Goal: Transaction & Acquisition: Purchase product/service

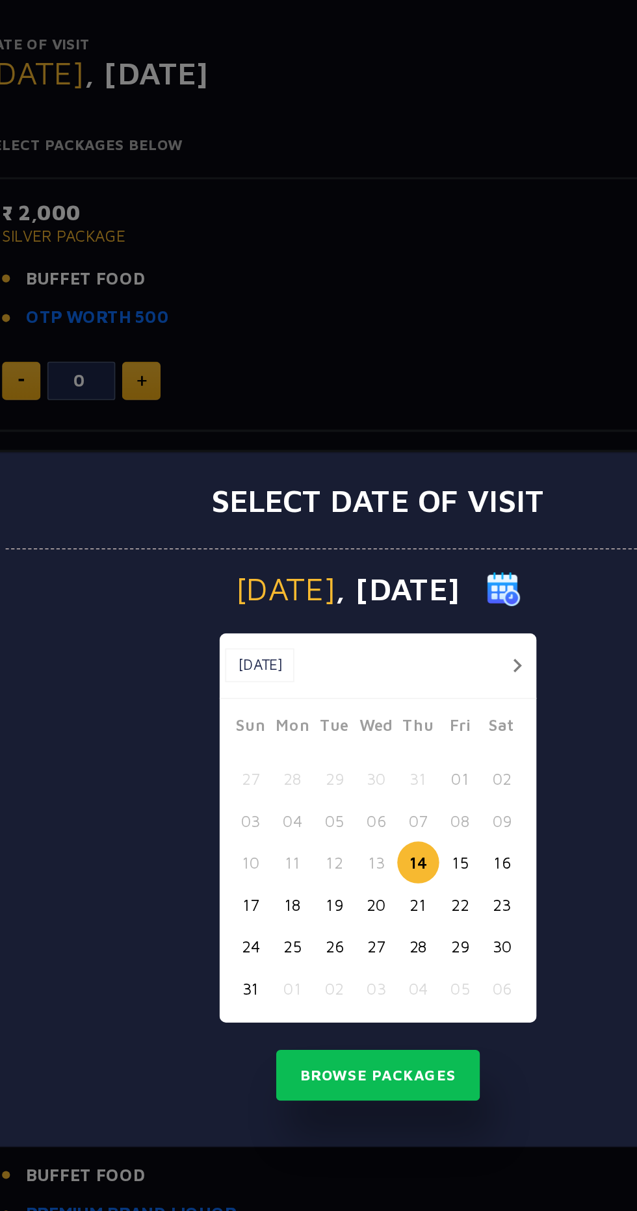
click at [397, 654] on button "16" at bounding box center [390, 642] width 24 height 24
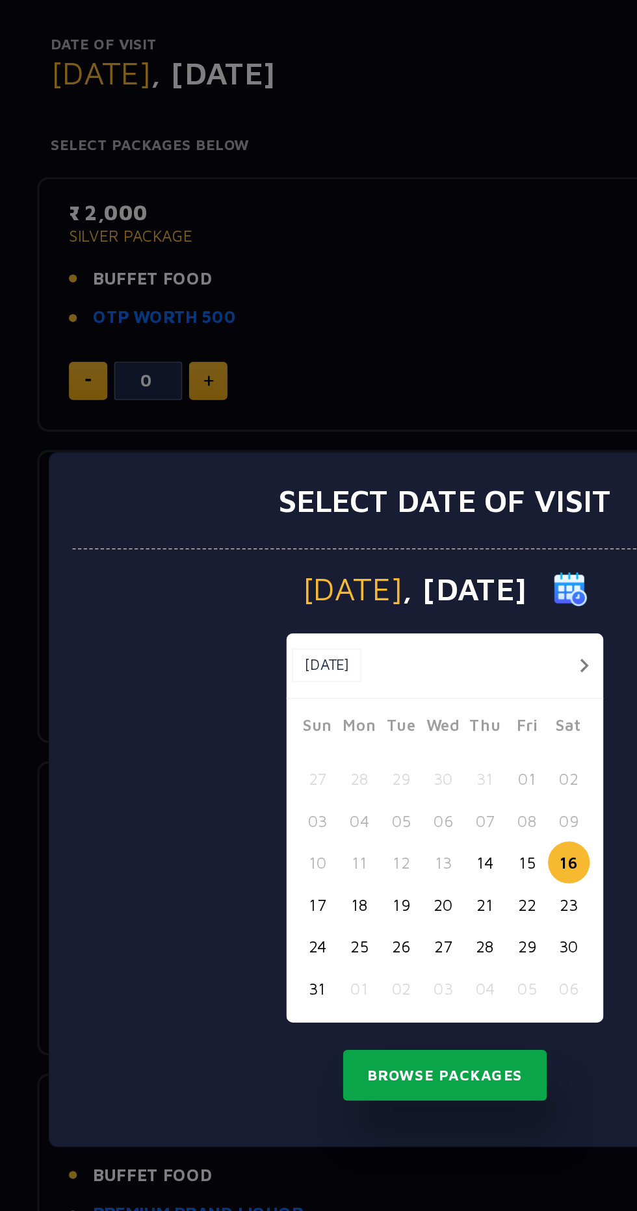
click at [342, 779] on button "Browse Packages" at bounding box center [318, 764] width 117 height 30
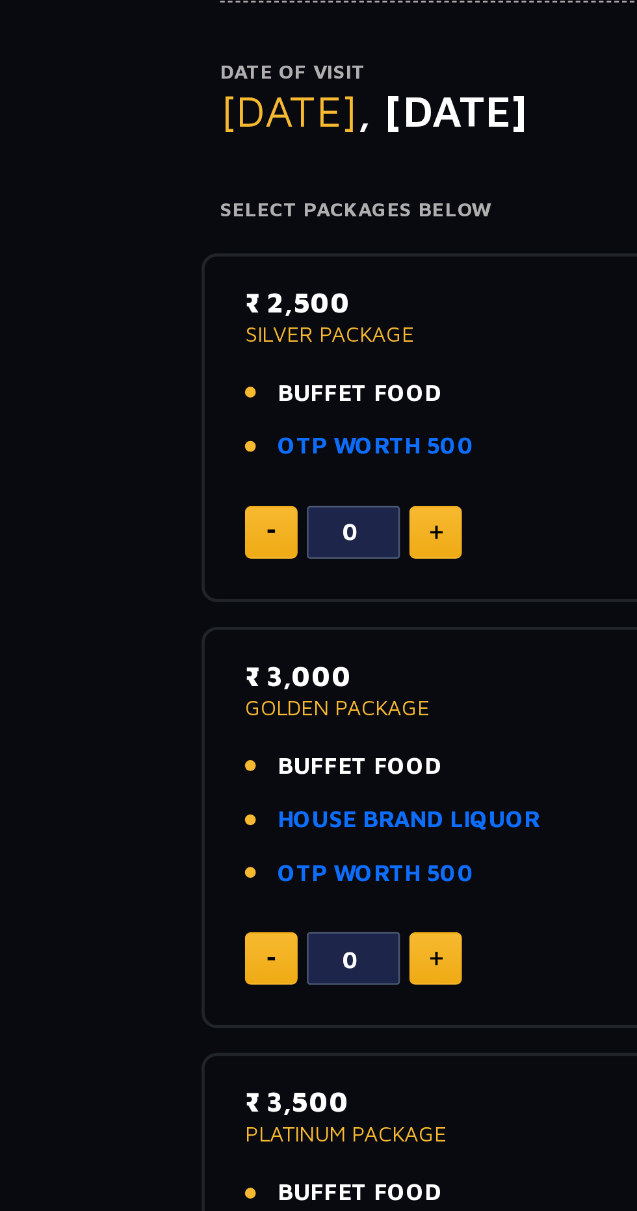
scroll to position [116, 0]
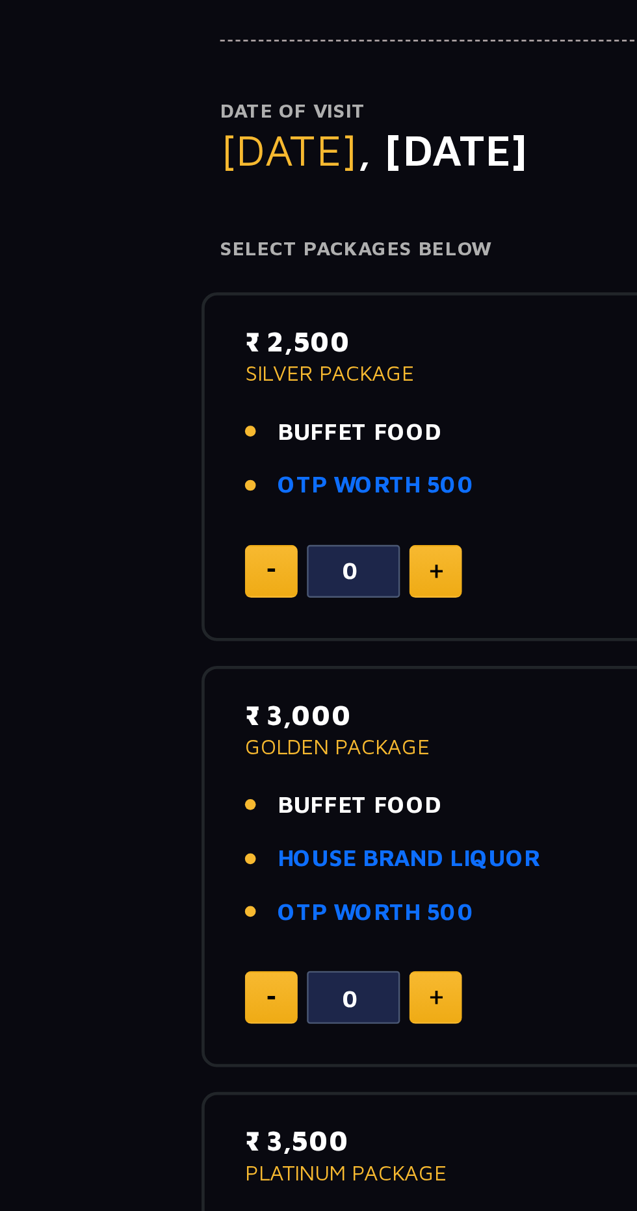
click at [148, 169] on p "SILVER PACKAGE" at bounding box center [318, 165] width 431 height 9
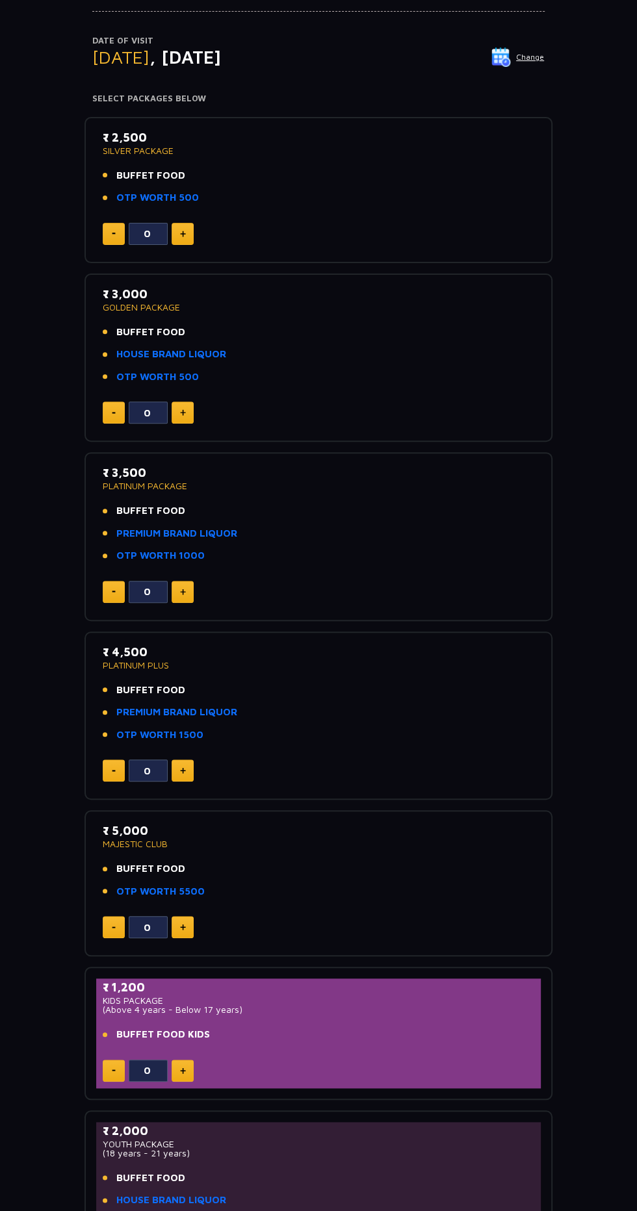
scroll to position [0, 0]
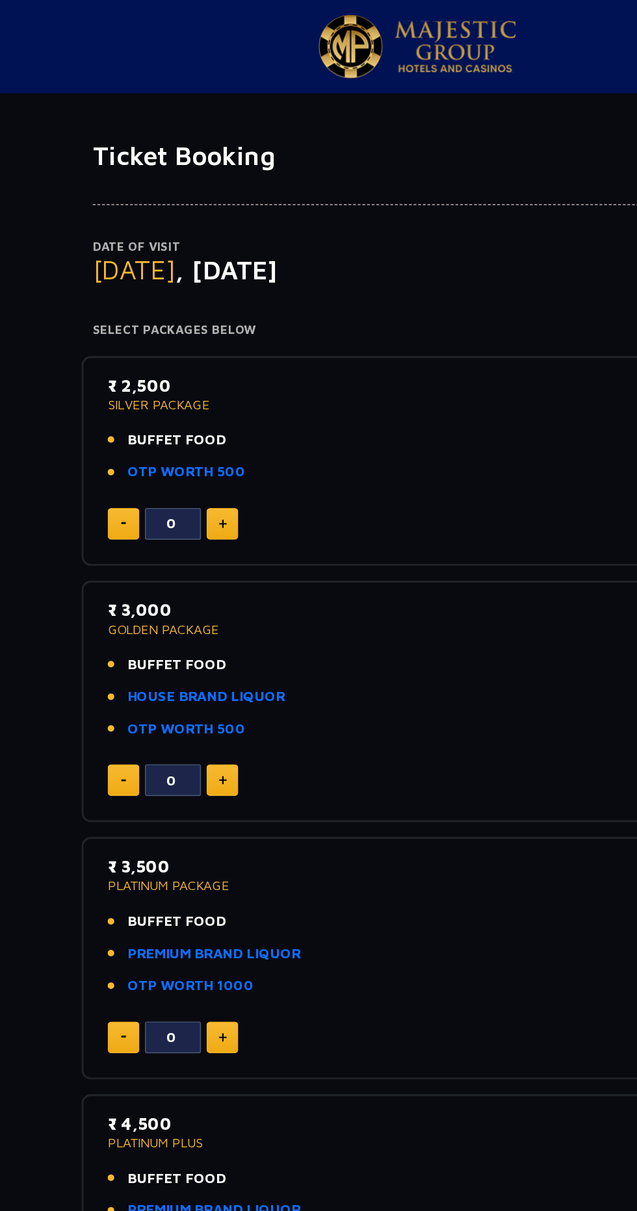
click at [182, 364] on img at bounding box center [183, 365] width 6 height 6
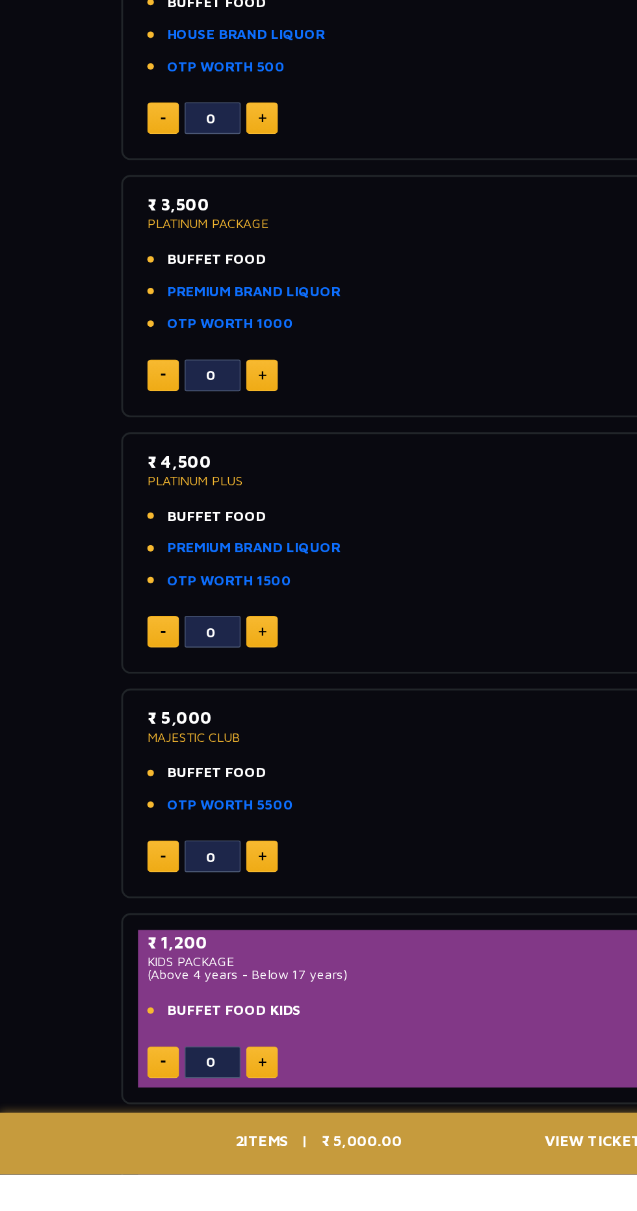
scroll to position [643, 0]
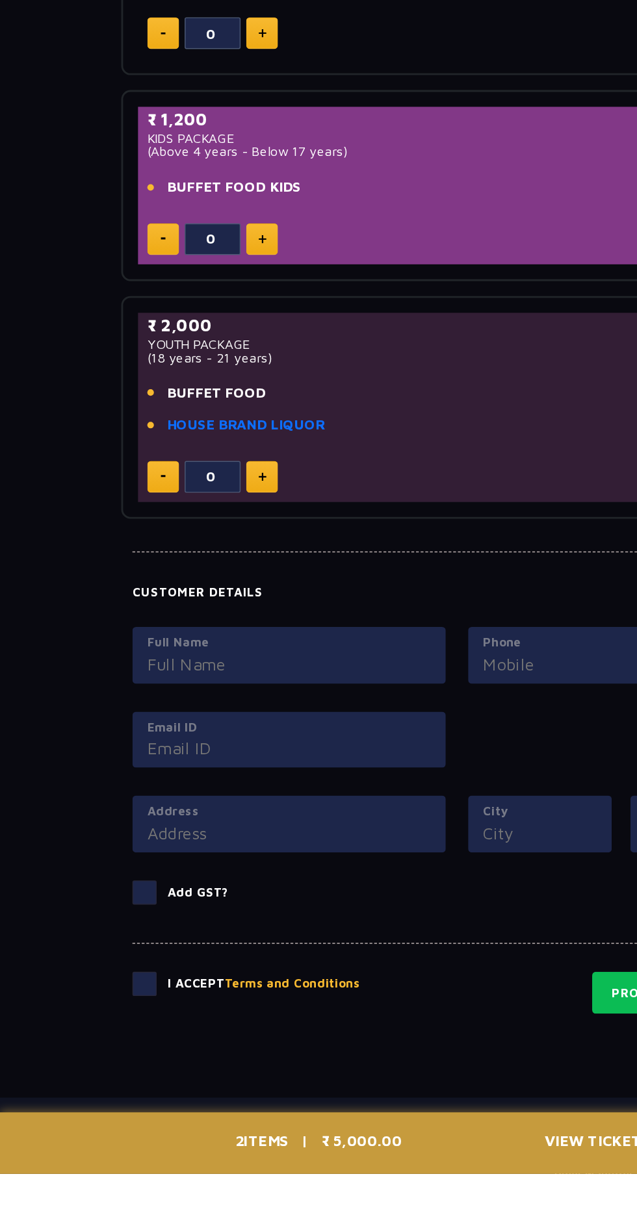
click at [410, 1200] on span "View Ticket" at bounding box center [417, 1189] width 76 height 19
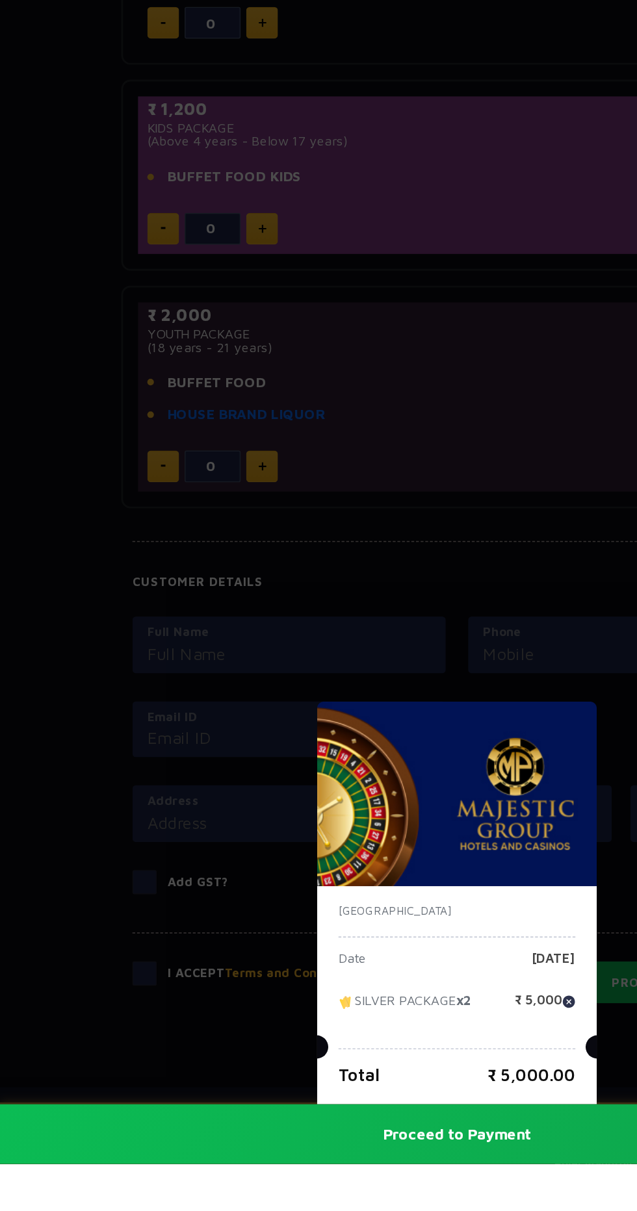
click at [396, 1103] on img at bounding box center [396, 1098] width 9 height 9
type input "0"
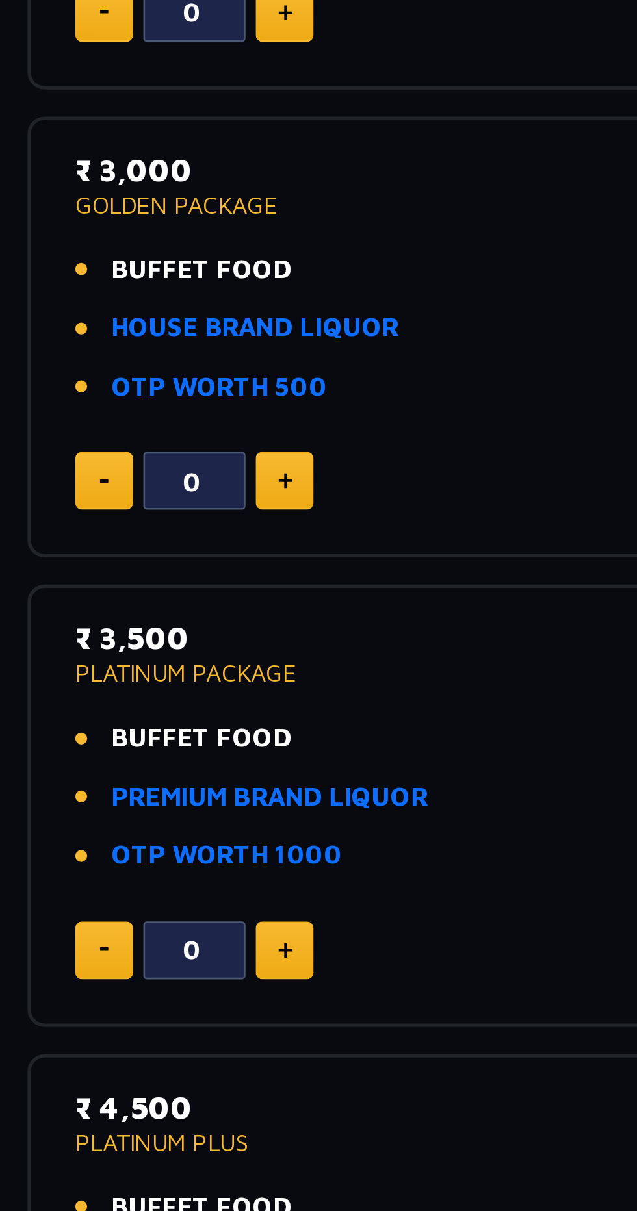
scroll to position [202, 0]
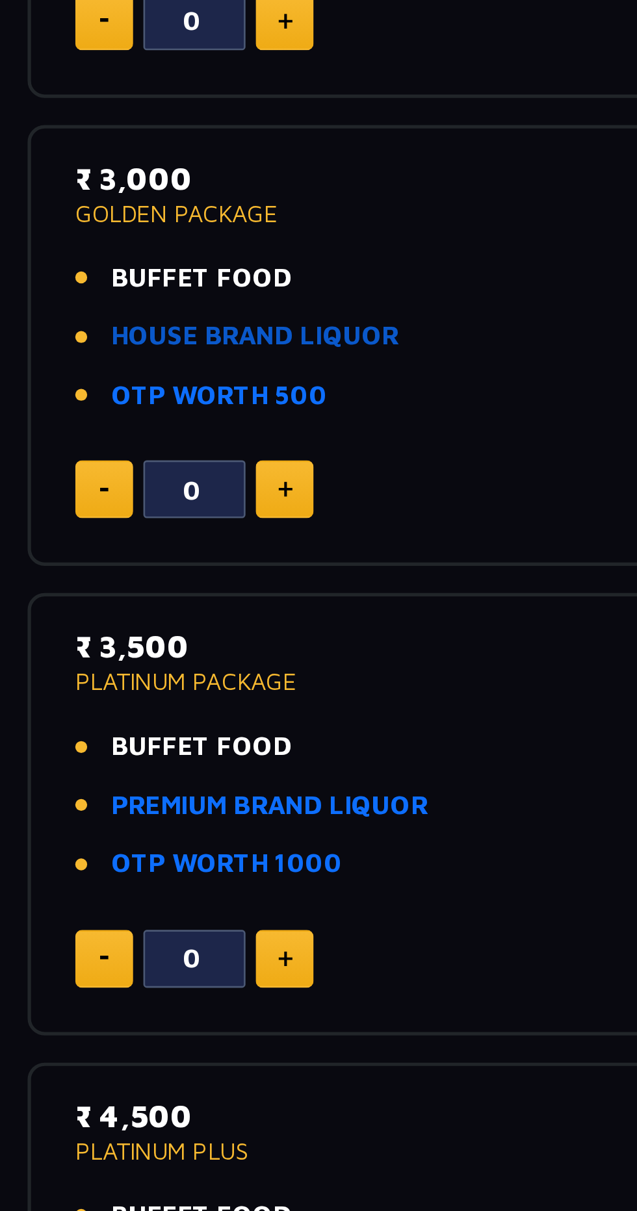
click at [209, 285] on link "HOUSE BRAND LIQUOR" at bounding box center [171, 283] width 110 height 15
